Goal: Task Accomplishment & Management: Manage account settings

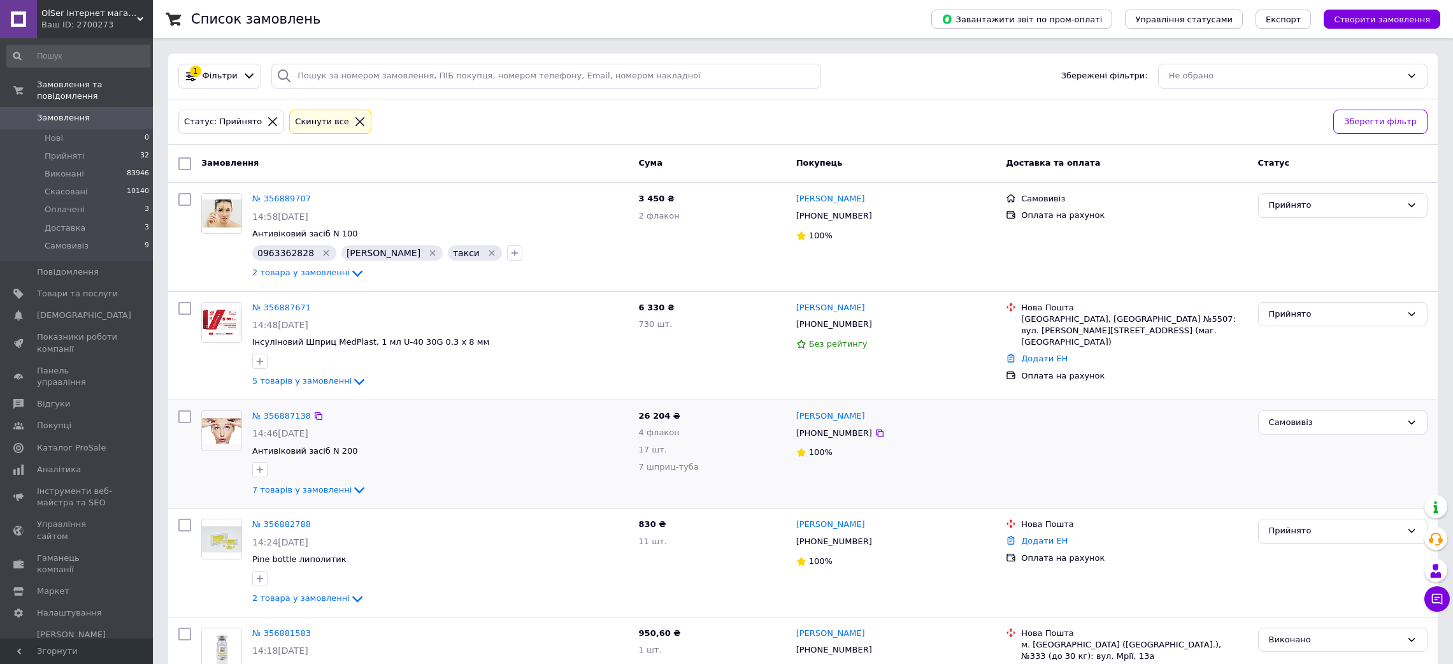
scroll to position [96, 0]
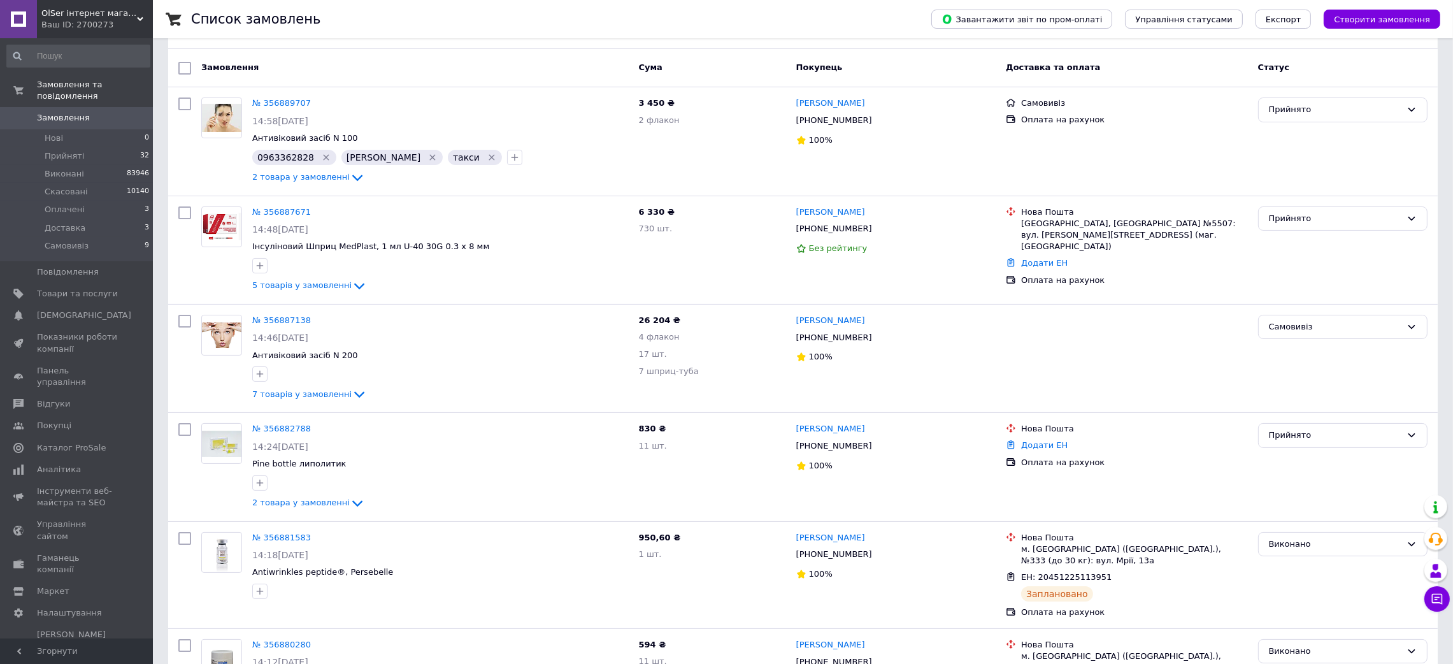
click at [103, 114] on link "Замовлення 0" at bounding box center [78, 118] width 157 height 22
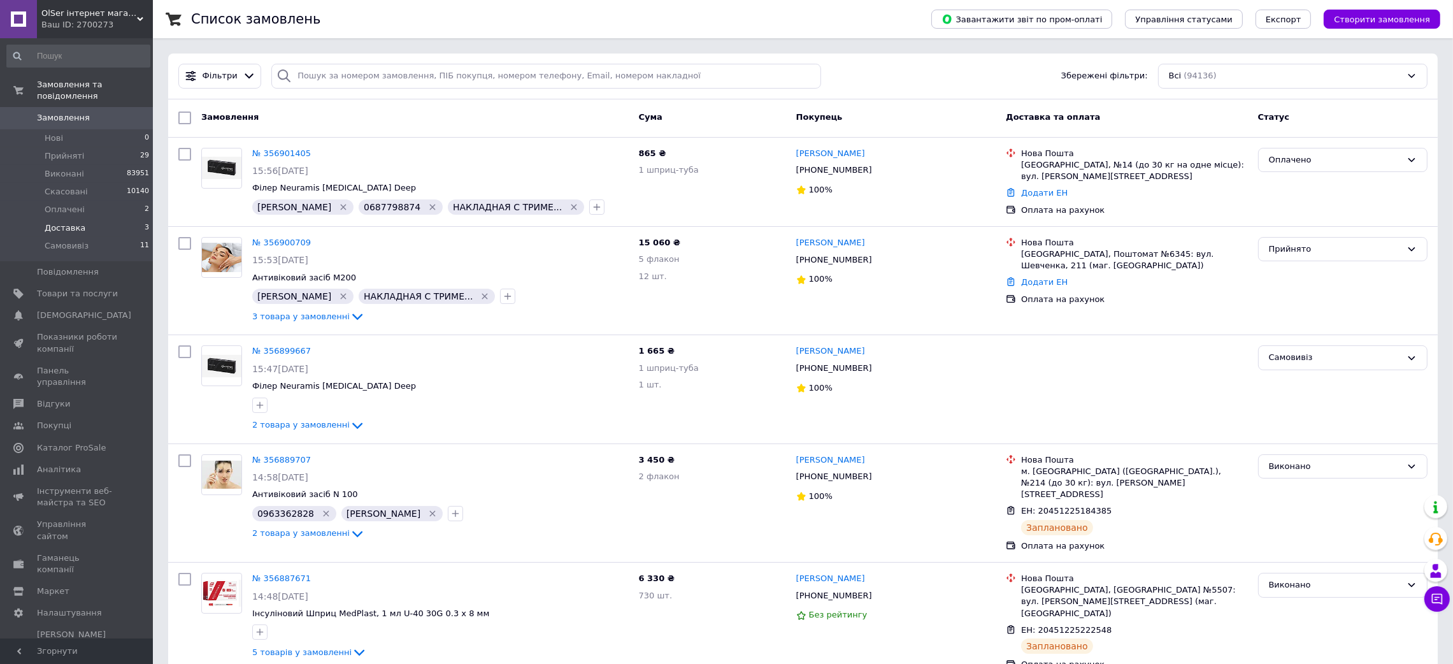
click at [101, 205] on li "Оплачені 2" at bounding box center [78, 210] width 157 height 18
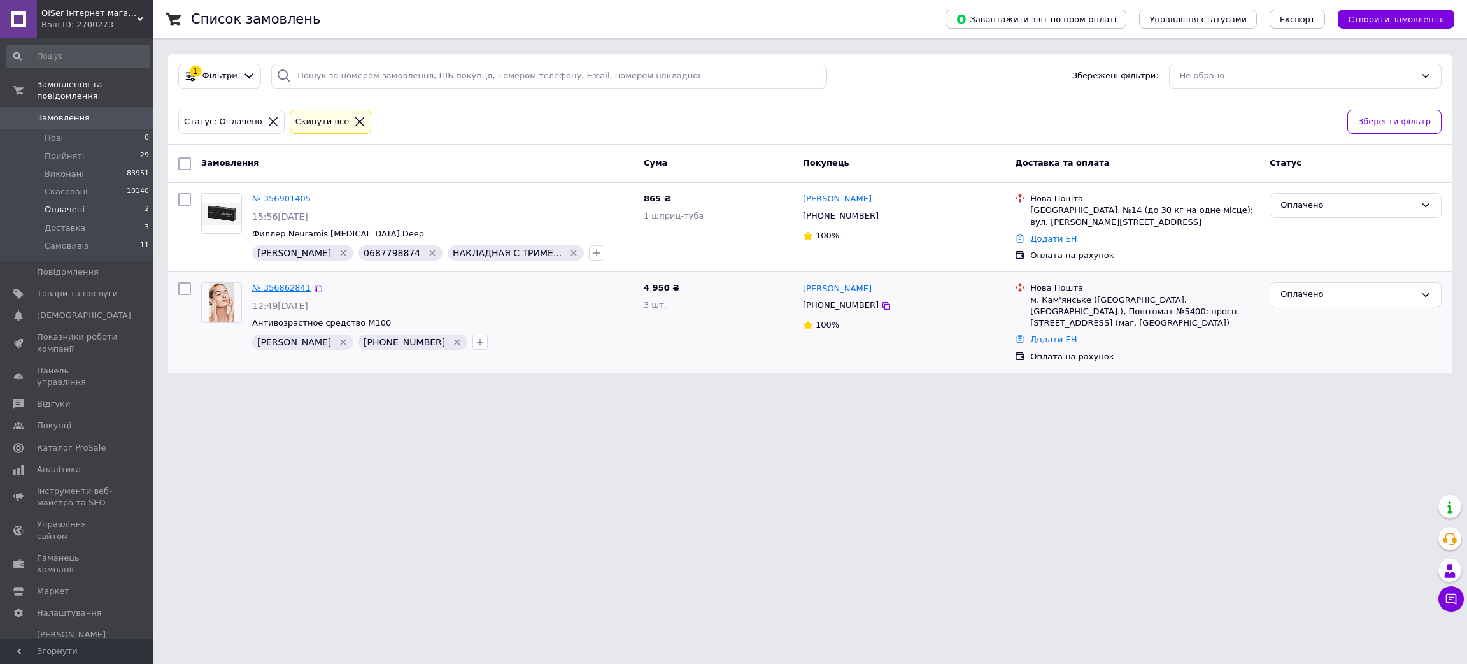
click at [282, 286] on link "№ 356862841" at bounding box center [281, 288] width 59 height 10
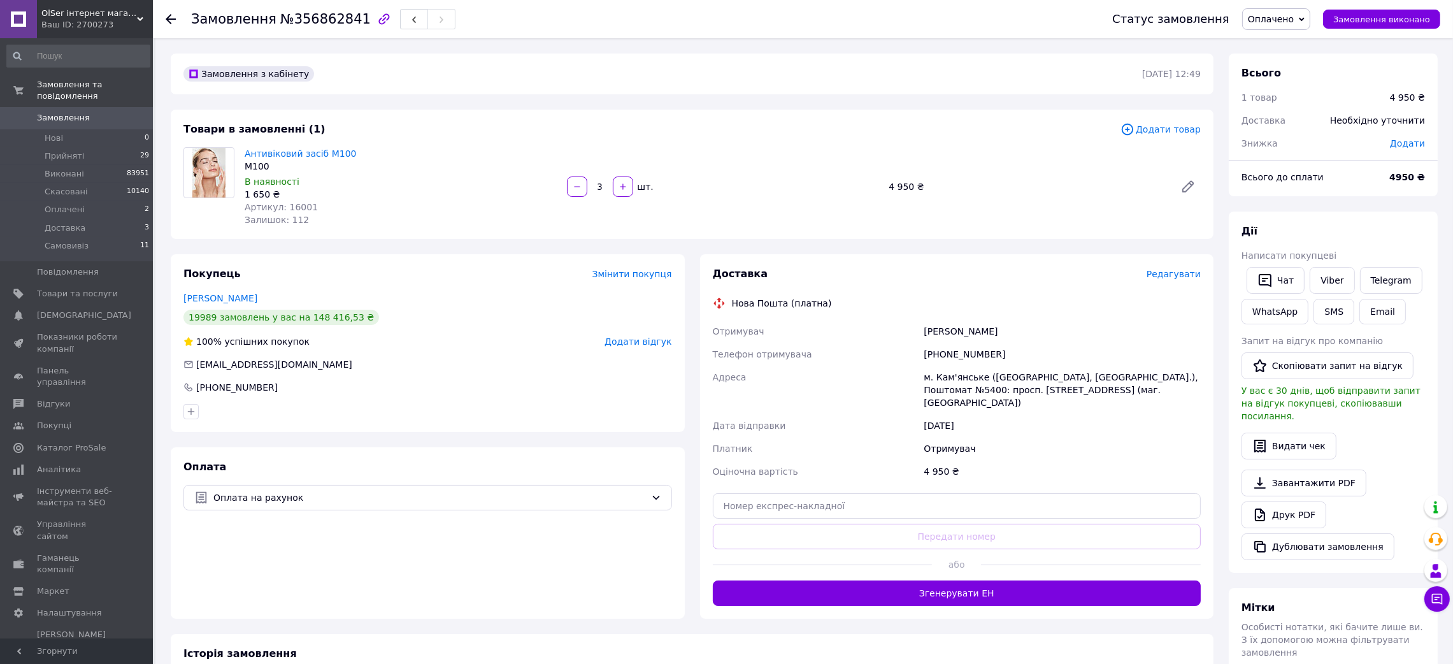
click at [1173, 278] on span "Редагувати" at bounding box center [1173, 274] width 54 height 10
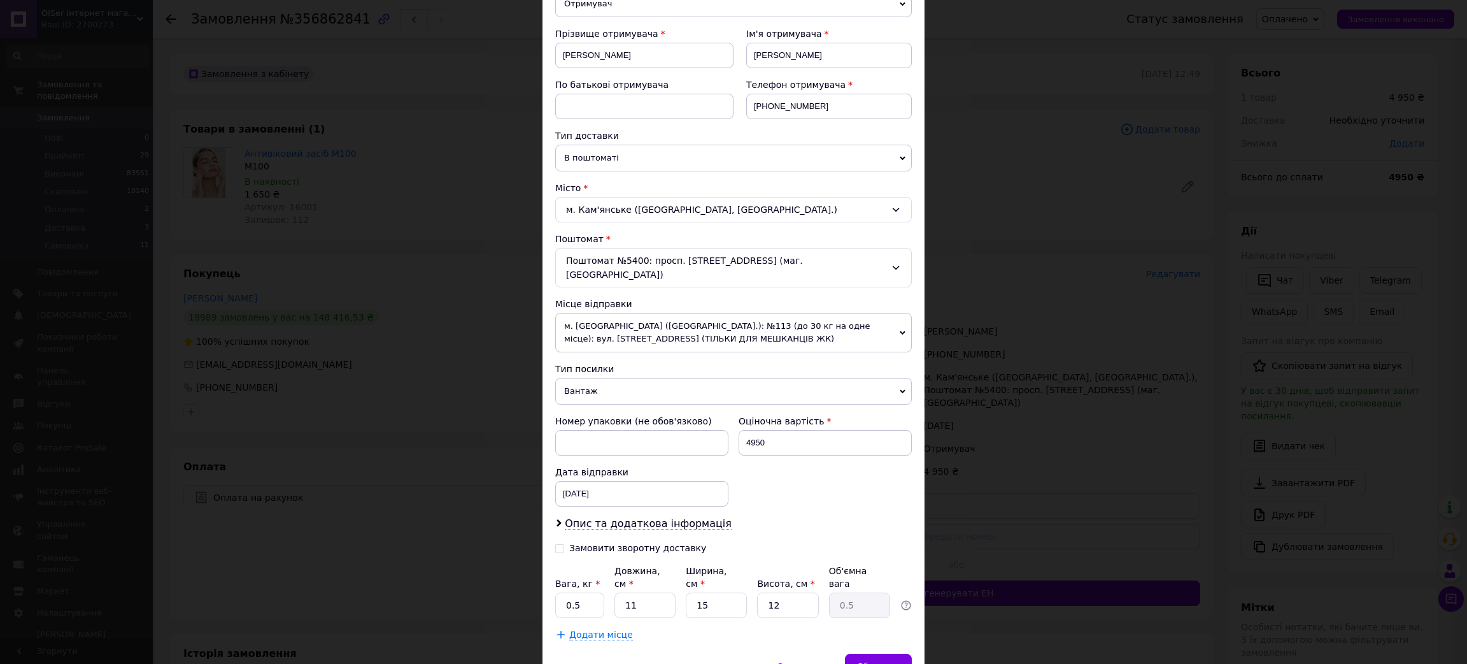
scroll to position [220, 0]
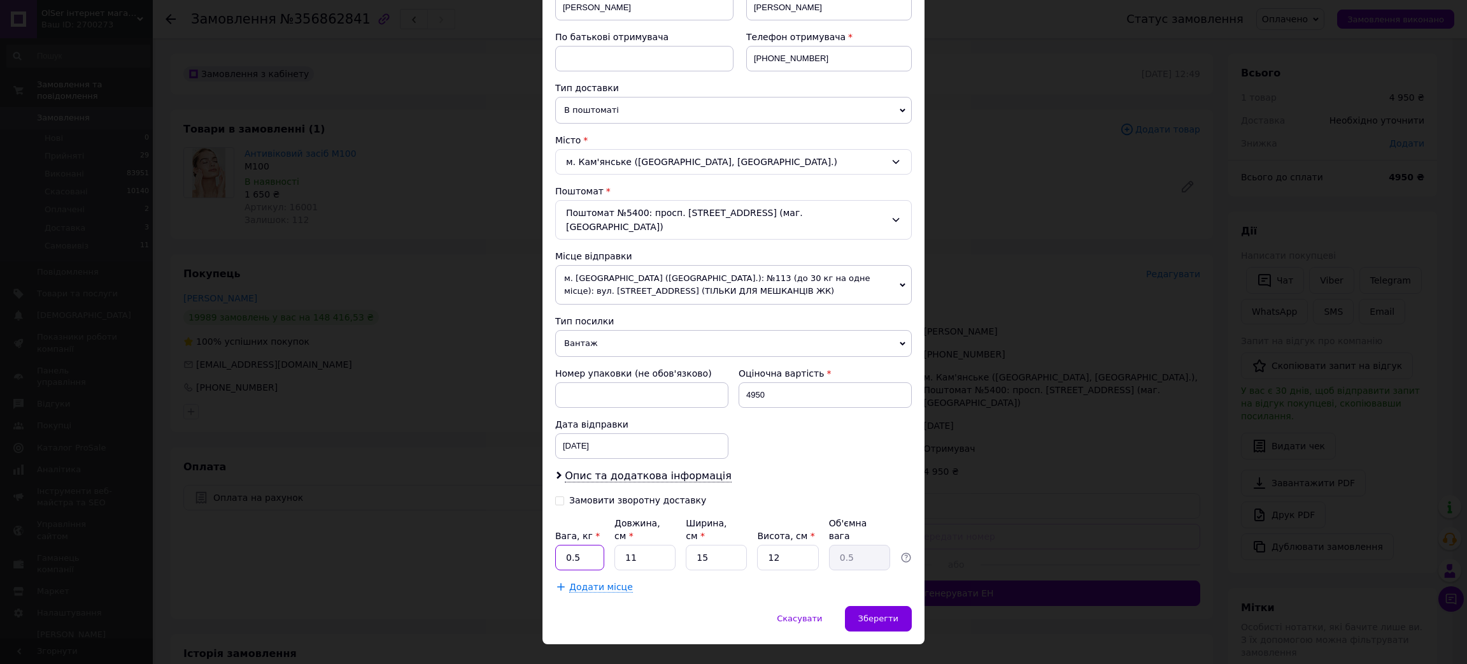
click at [593, 545] on input "0.5" at bounding box center [579, 557] width 49 height 25
type input "1"
click at [863, 613] on span "Зберегти" at bounding box center [879, 618] width 40 height 10
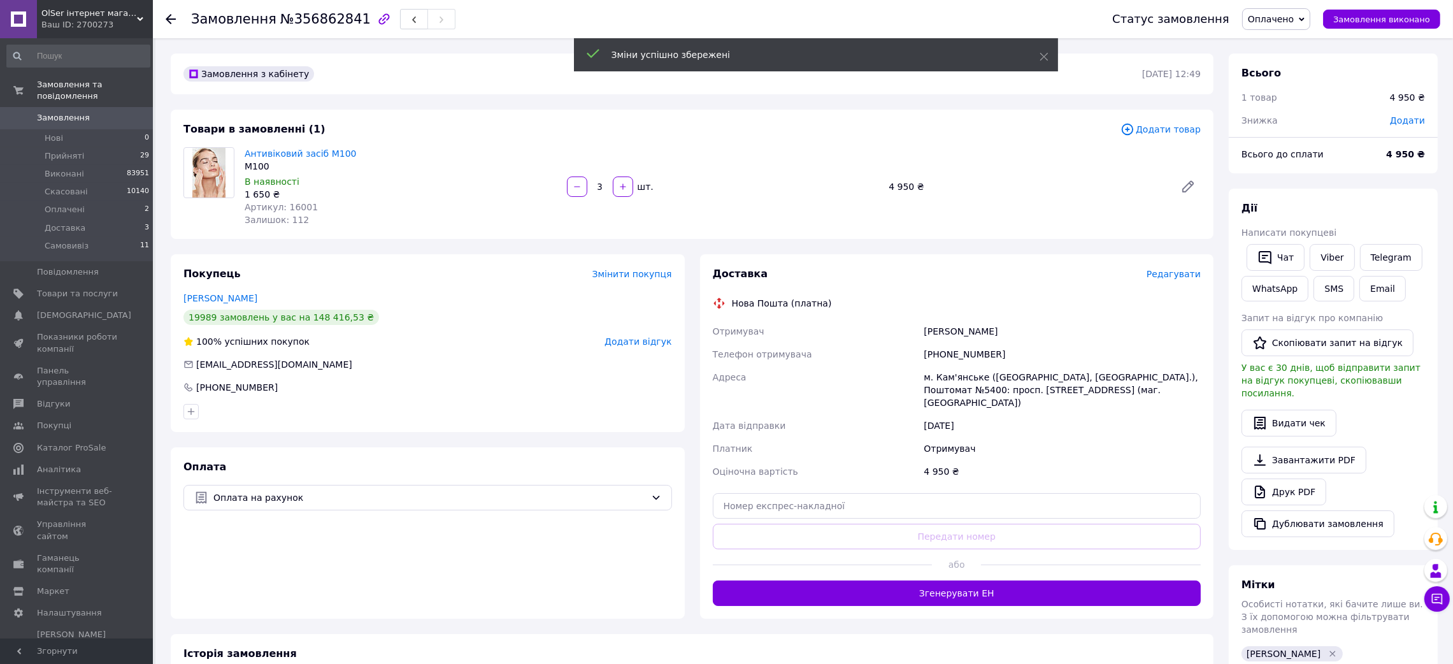
click at [983, 589] on button "Згенерувати ЕН" at bounding box center [957, 592] width 489 height 25
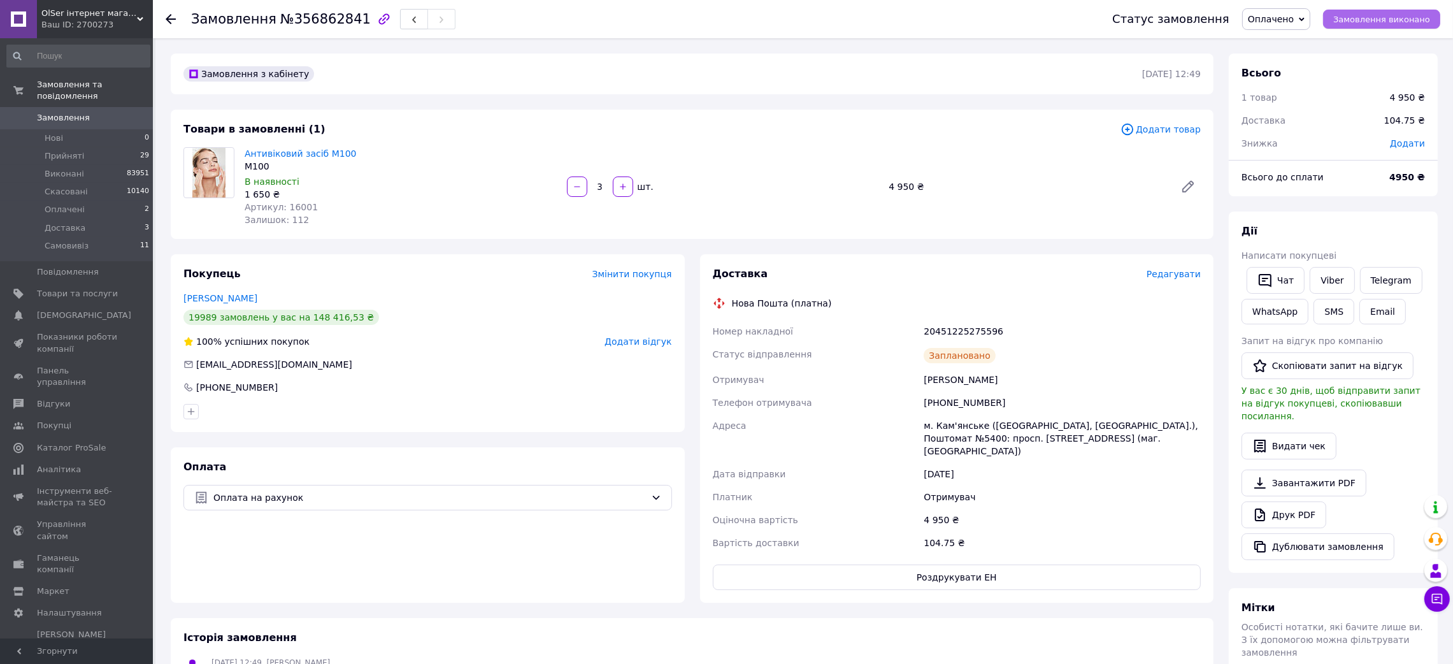
click at [1343, 15] on button "Замовлення виконано" at bounding box center [1381, 19] width 117 height 19
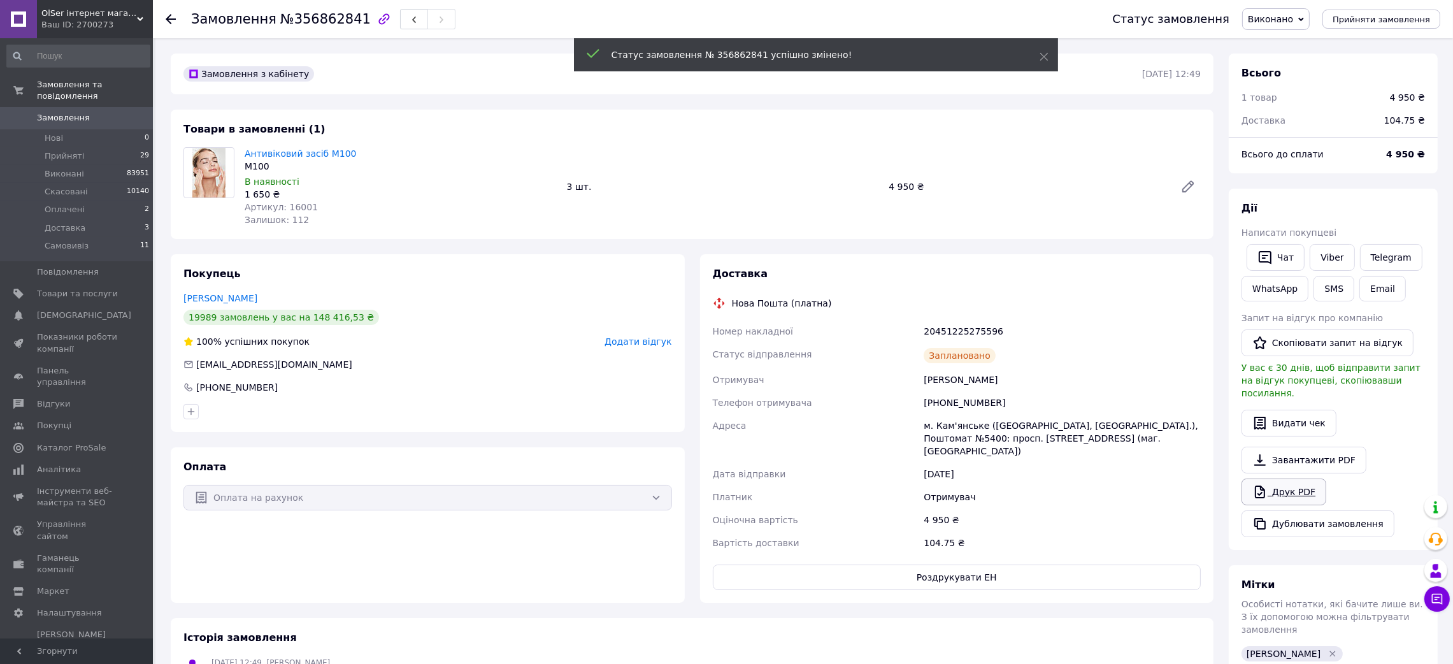
click at [1276, 480] on link "Друк PDF" at bounding box center [1283, 491] width 85 height 27
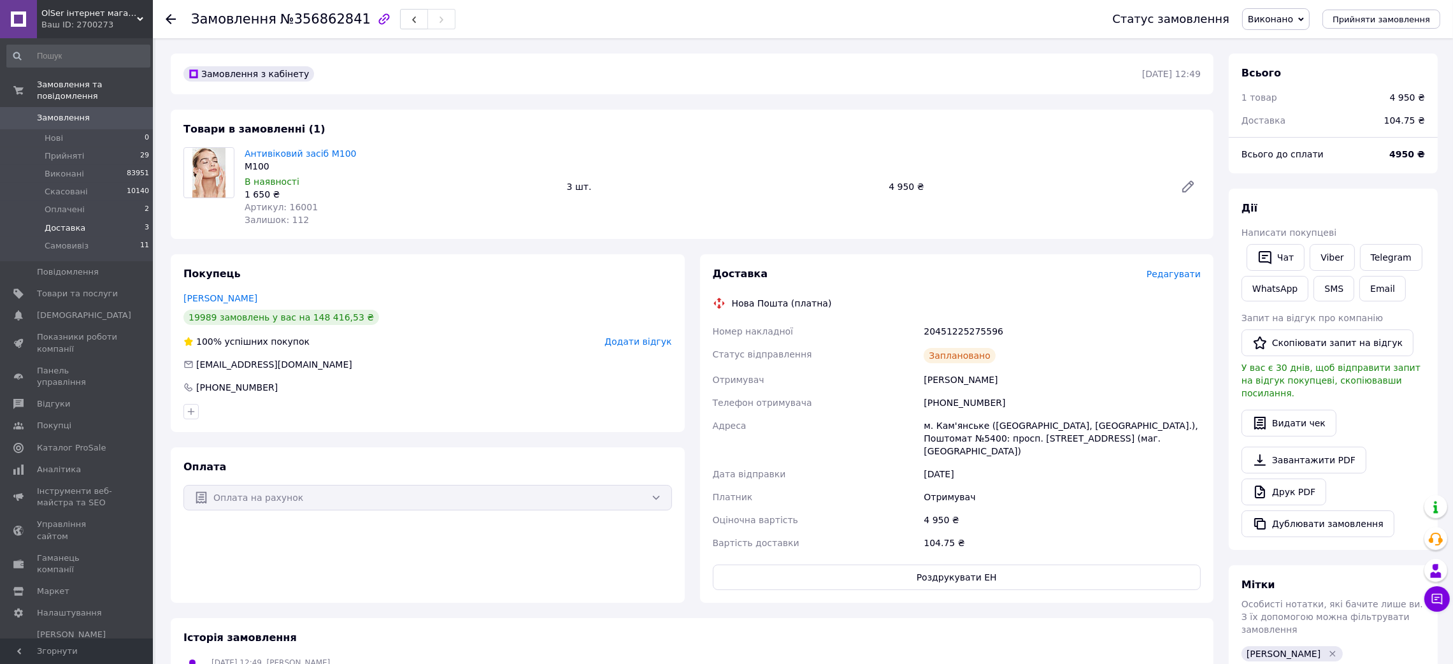
drag, startPoint x: 87, startPoint y: 205, endPoint x: 92, endPoint y: 214, distance: 10.6
click at [87, 205] on li "Оплачені 2" at bounding box center [78, 210] width 157 height 18
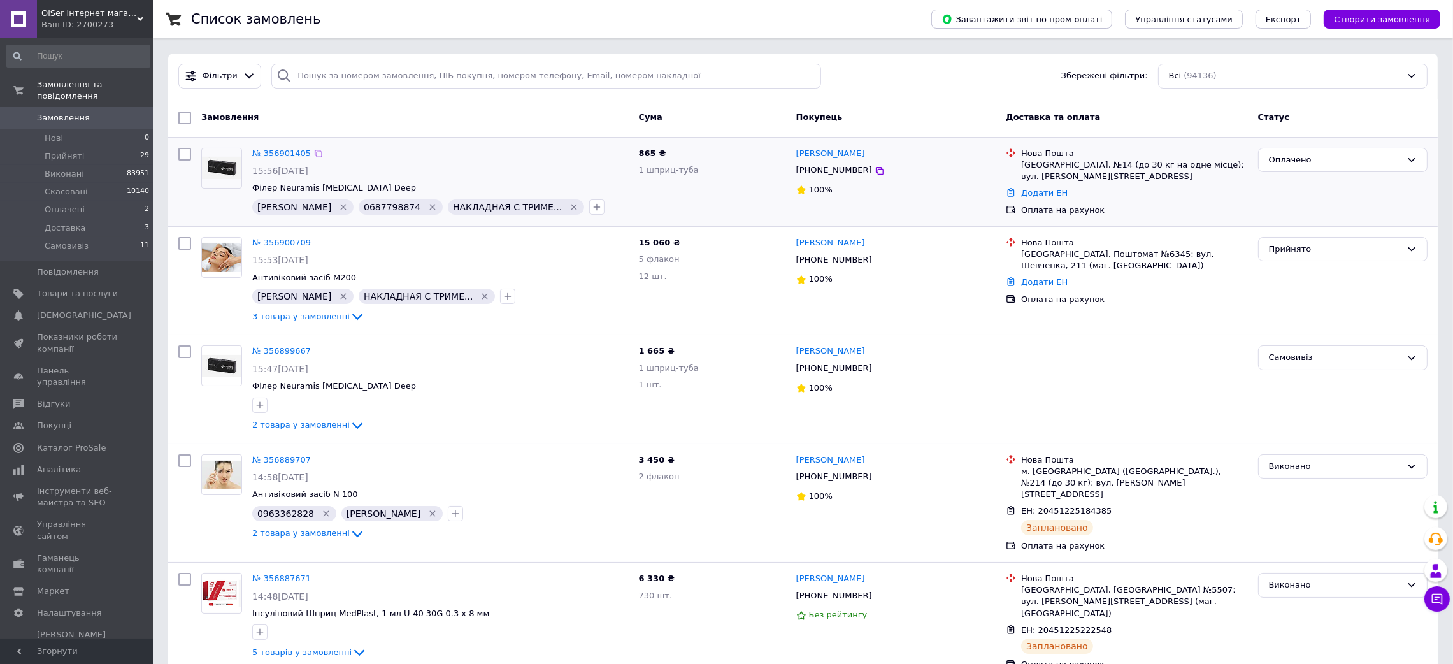
click at [282, 152] on link "№ 356901405" at bounding box center [281, 153] width 59 height 10
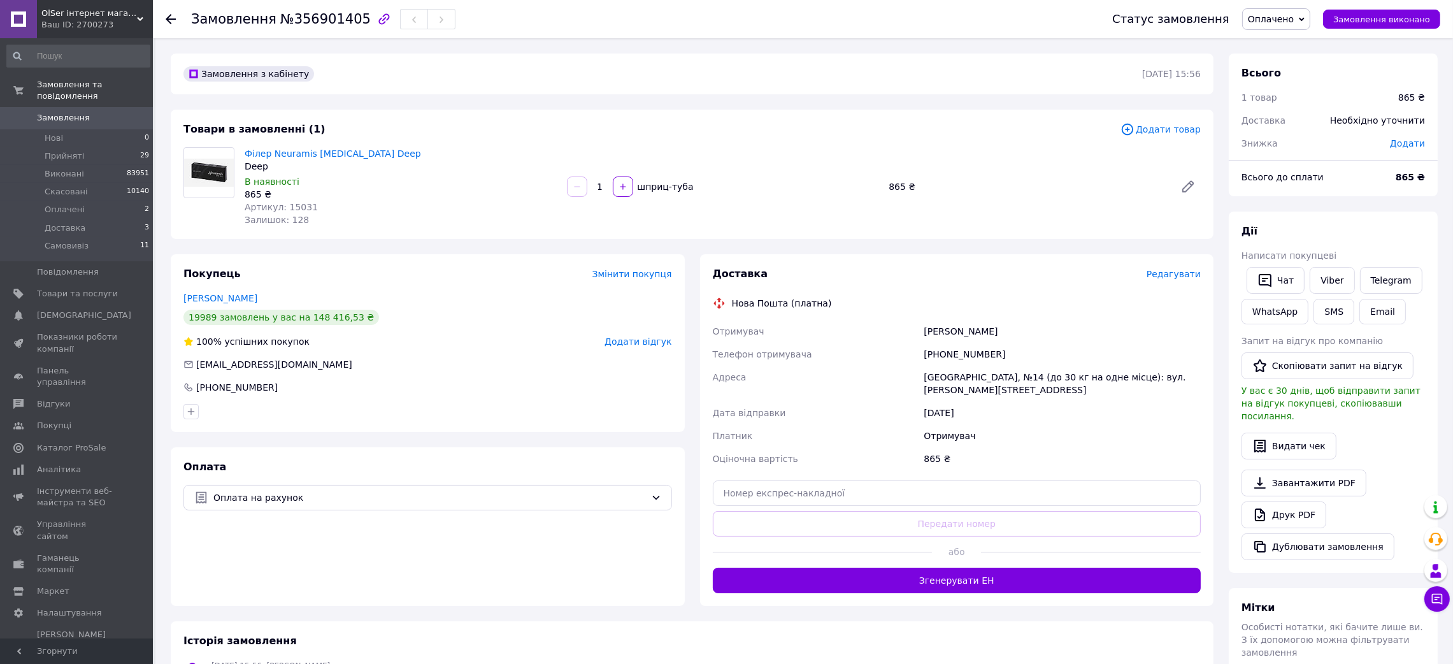
click at [1174, 279] on span "Редагувати" at bounding box center [1173, 274] width 54 height 10
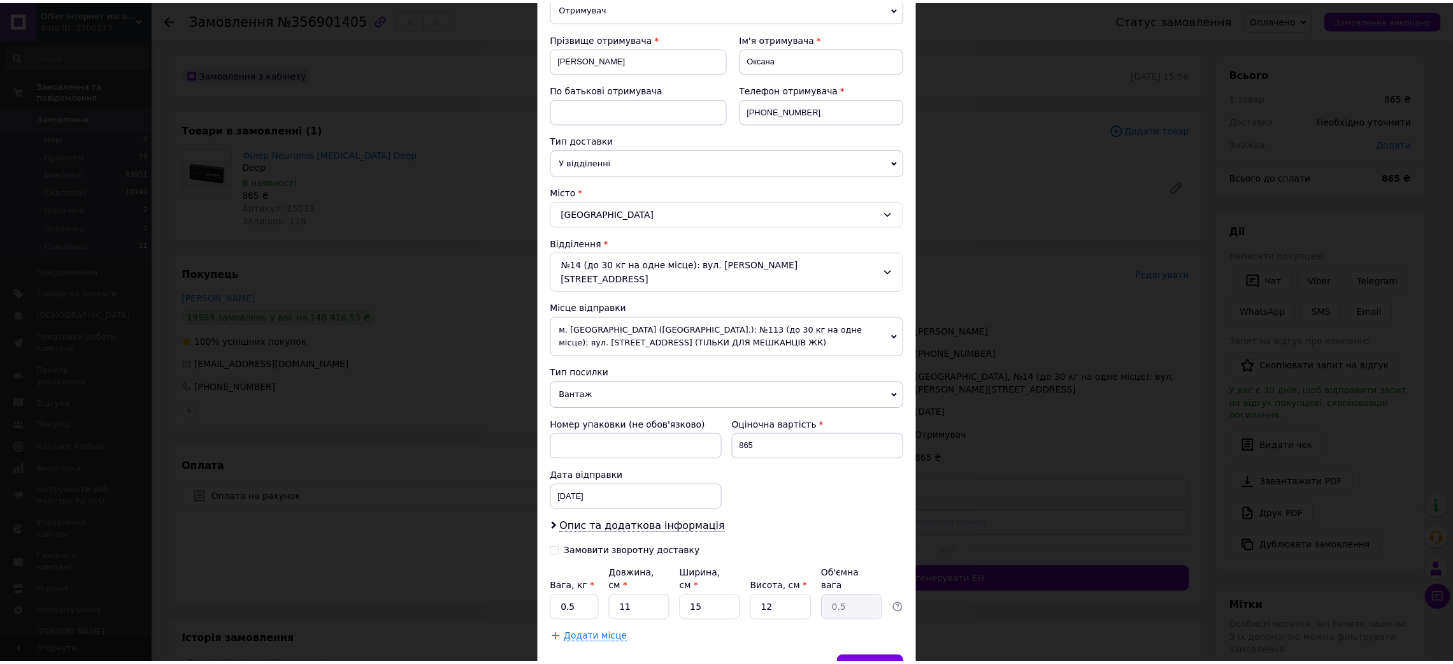
scroll to position [220, 0]
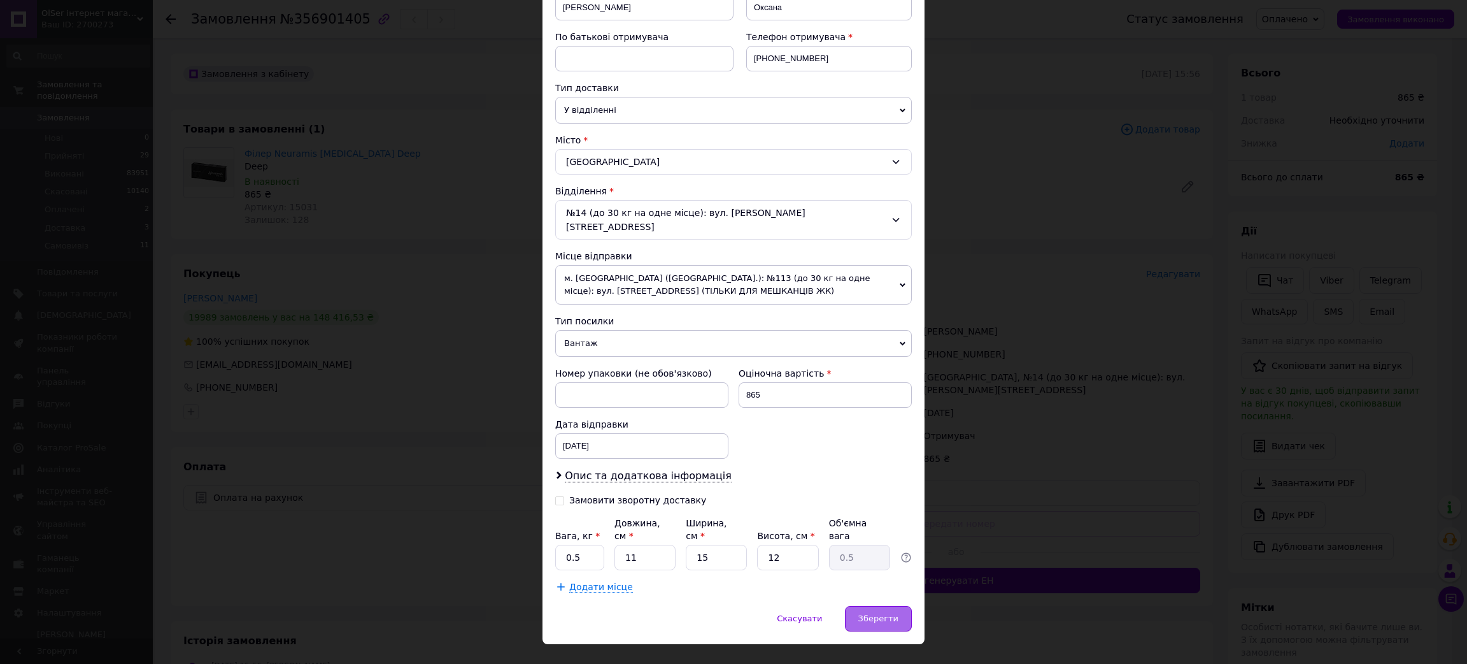
click at [852, 606] on div "Зберегти" at bounding box center [878, 618] width 67 height 25
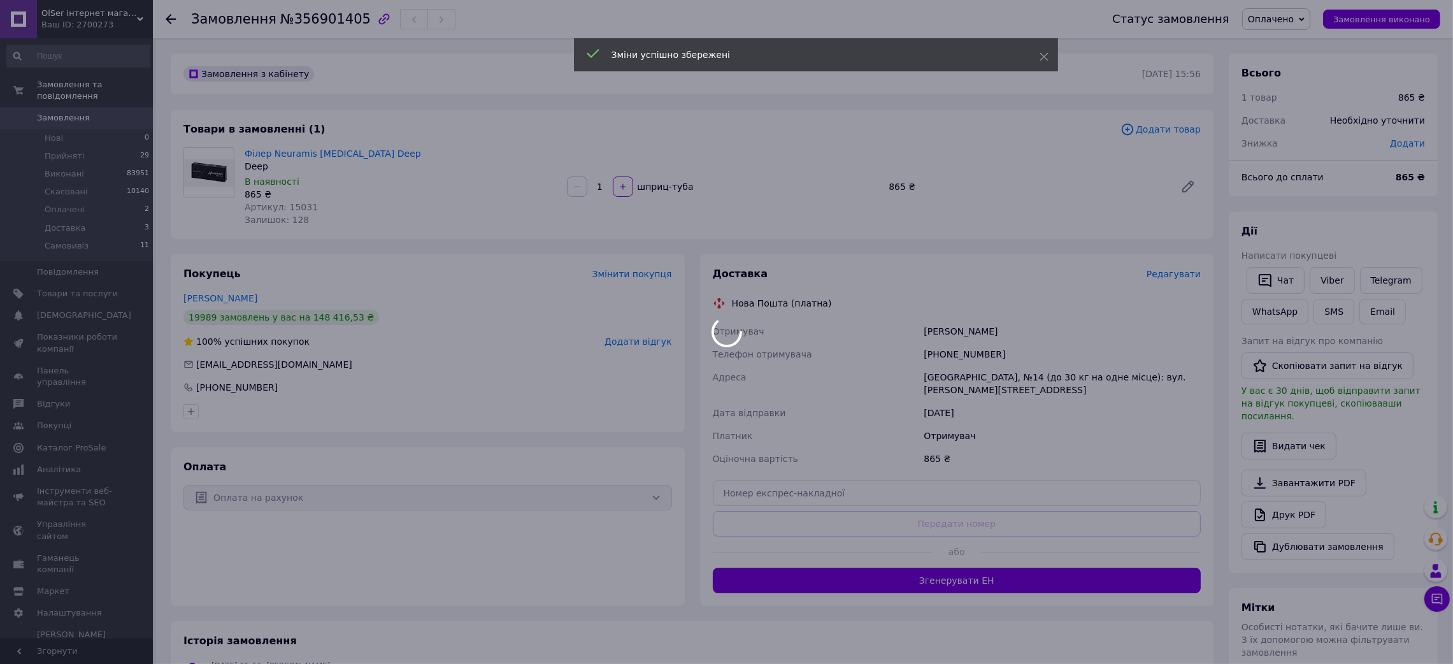
click at [1004, 578] on div at bounding box center [726, 332] width 1453 height 664
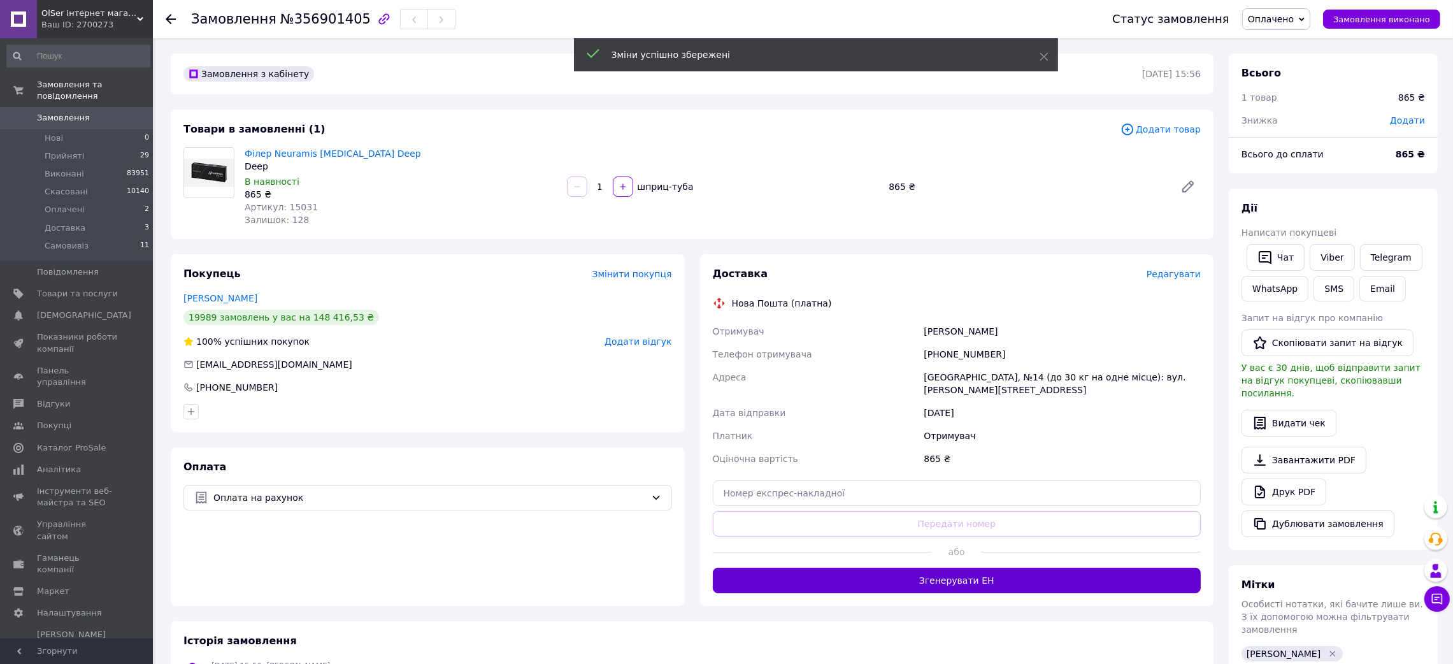
click at [1008, 579] on button "Згенерувати ЕН" at bounding box center [957, 579] width 489 height 25
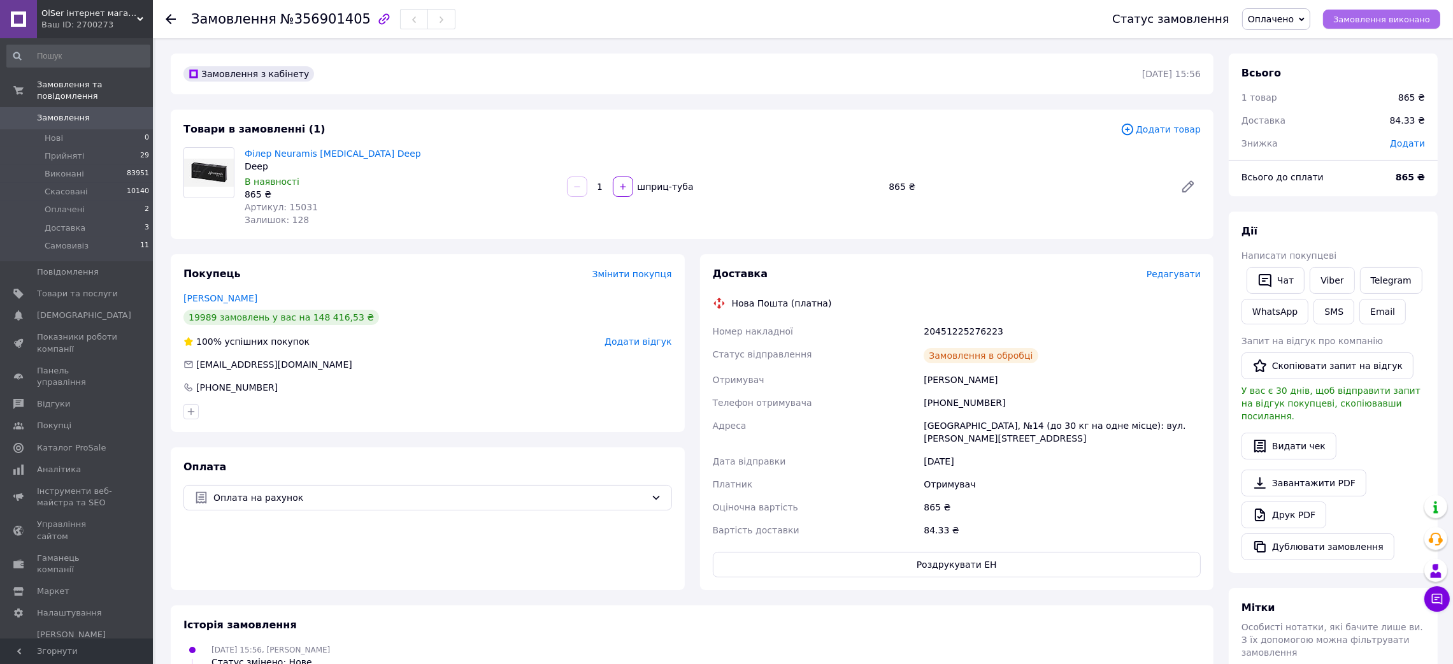
click at [1379, 17] on span "Замовлення виконано" at bounding box center [1381, 20] width 97 height 10
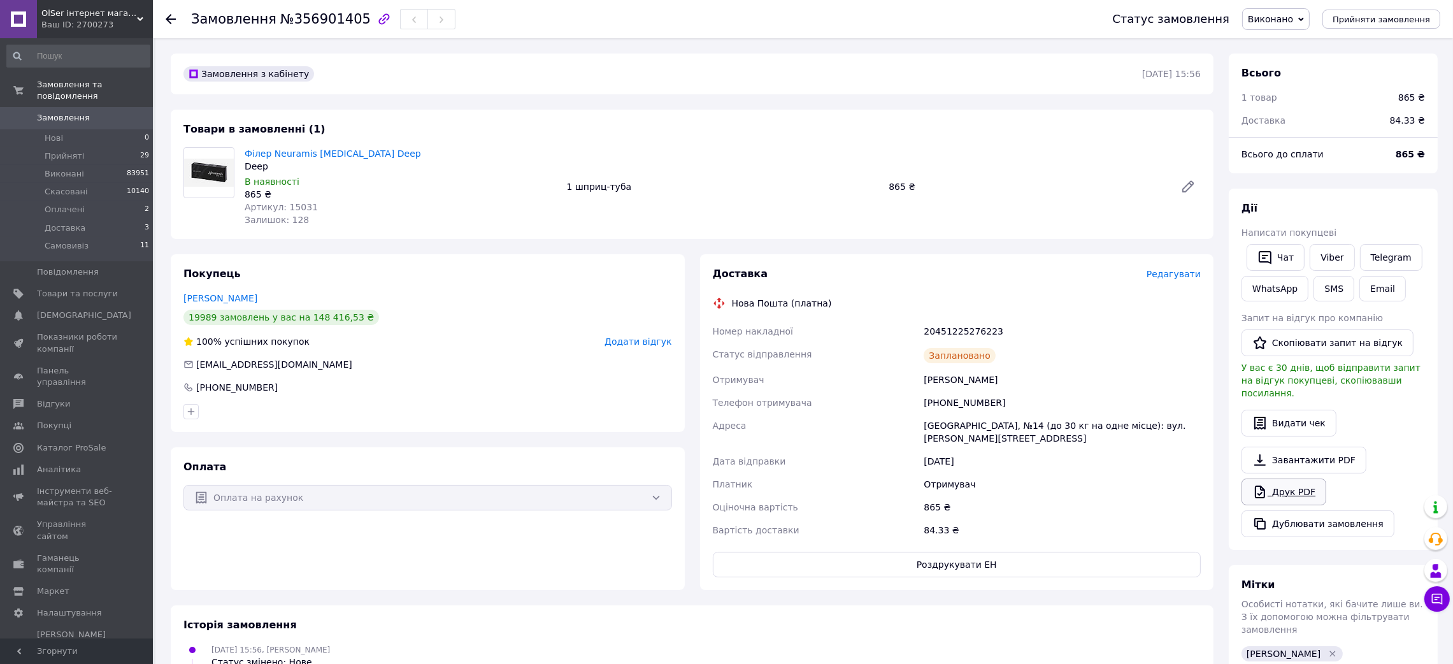
click at [1286, 487] on link "Друк PDF" at bounding box center [1283, 491] width 85 height 27
click at [112, 112] on span "Замовлення" at bounding box center [77, 117] width 81 height 11
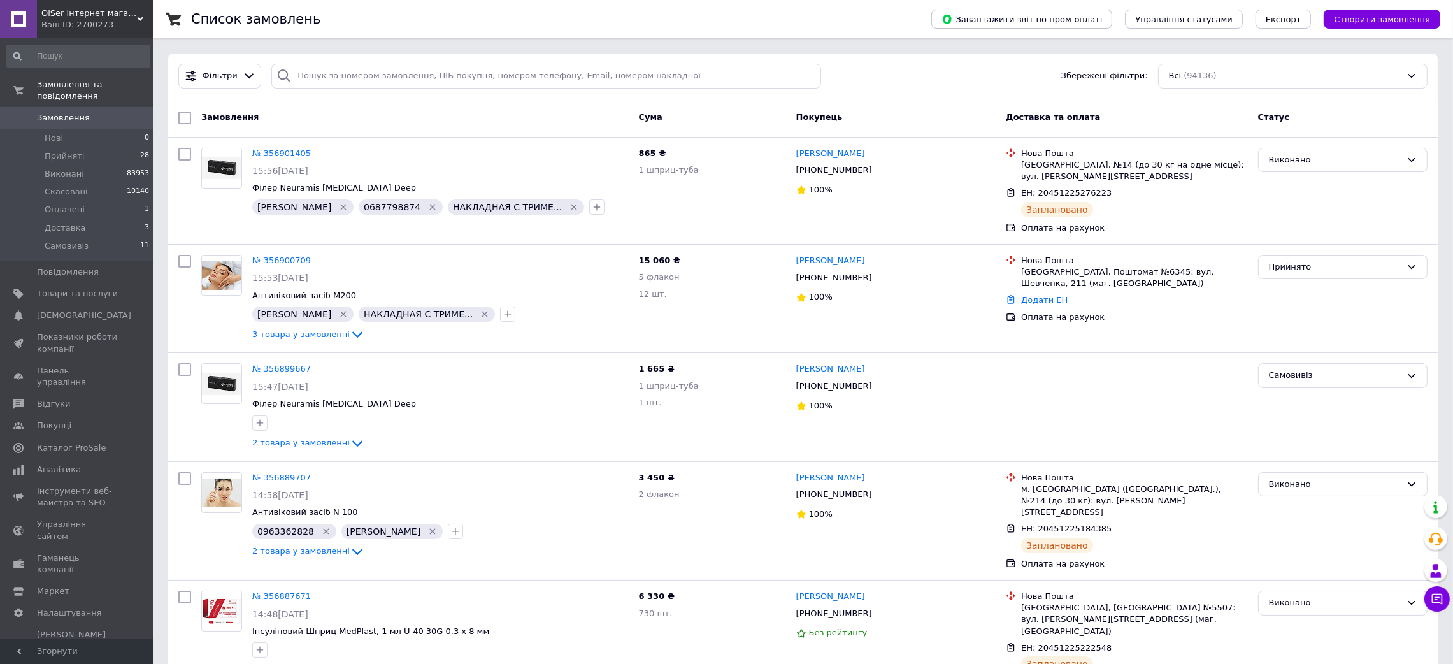
click at [90, 113] on link "Замовлення 0" at bounding box center [78, 118] width 157 height 22
